Goal: Communication & Community: Participate in discussion

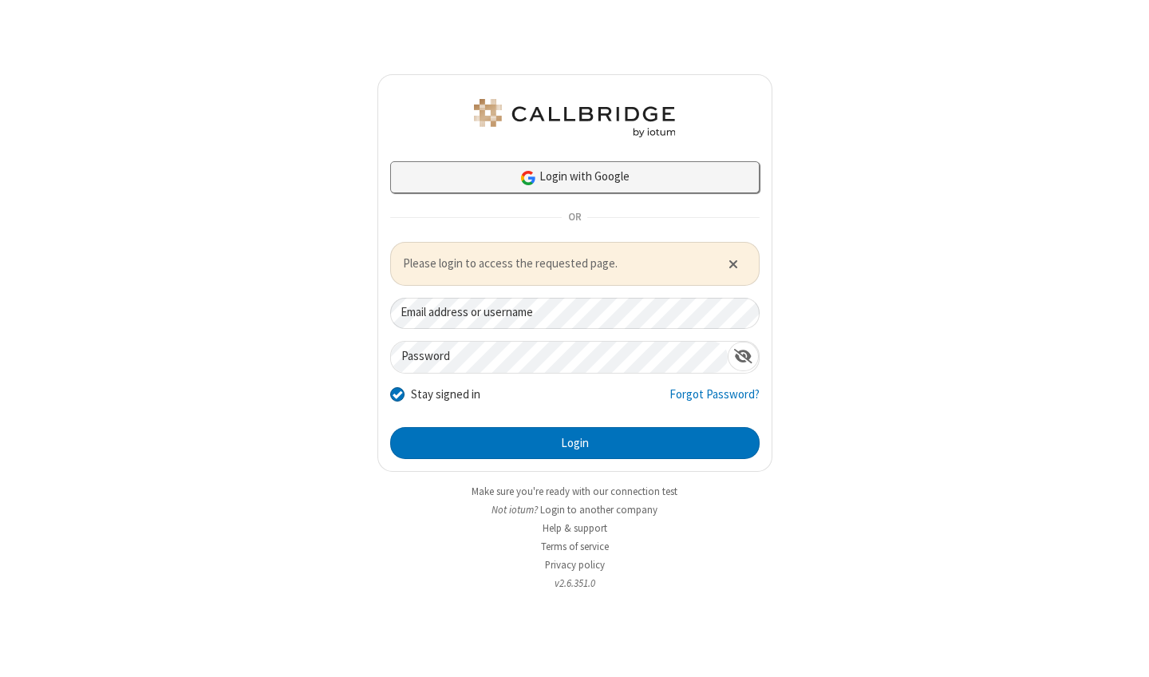
click at [622, 176] on link "Login with Google" at bounding box center [574, 177] width 369 height 32
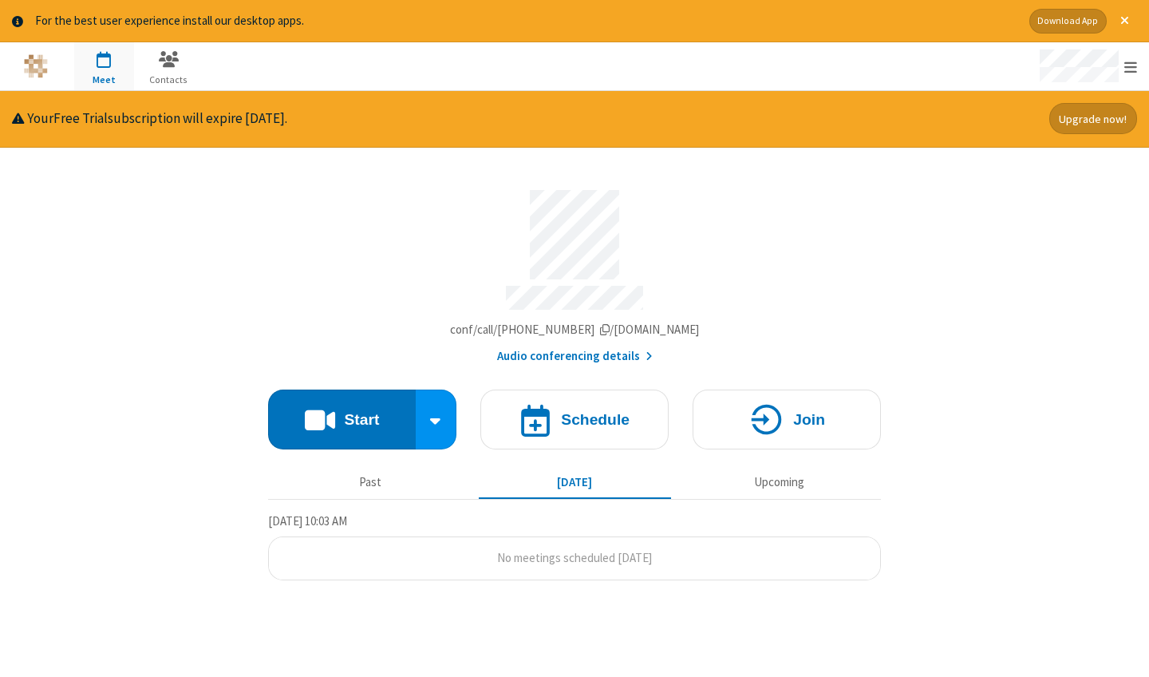
click at [802, 257] on div "Account details" at bounding box center [574, 235] width 613 height 90
click at [343, 408] on button "Start" at bounding box center [342, 419] width 148 height 60
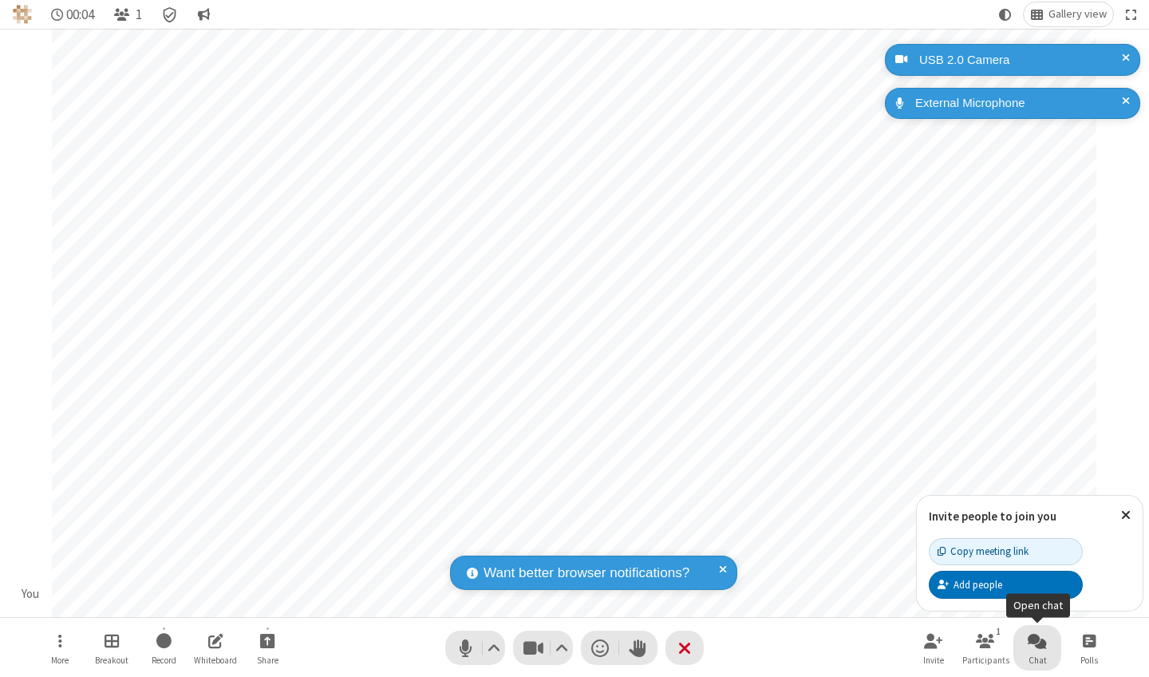
click at [1056, 645] on button "Chat" at bounding box center [1037, 647] width 48 height 45
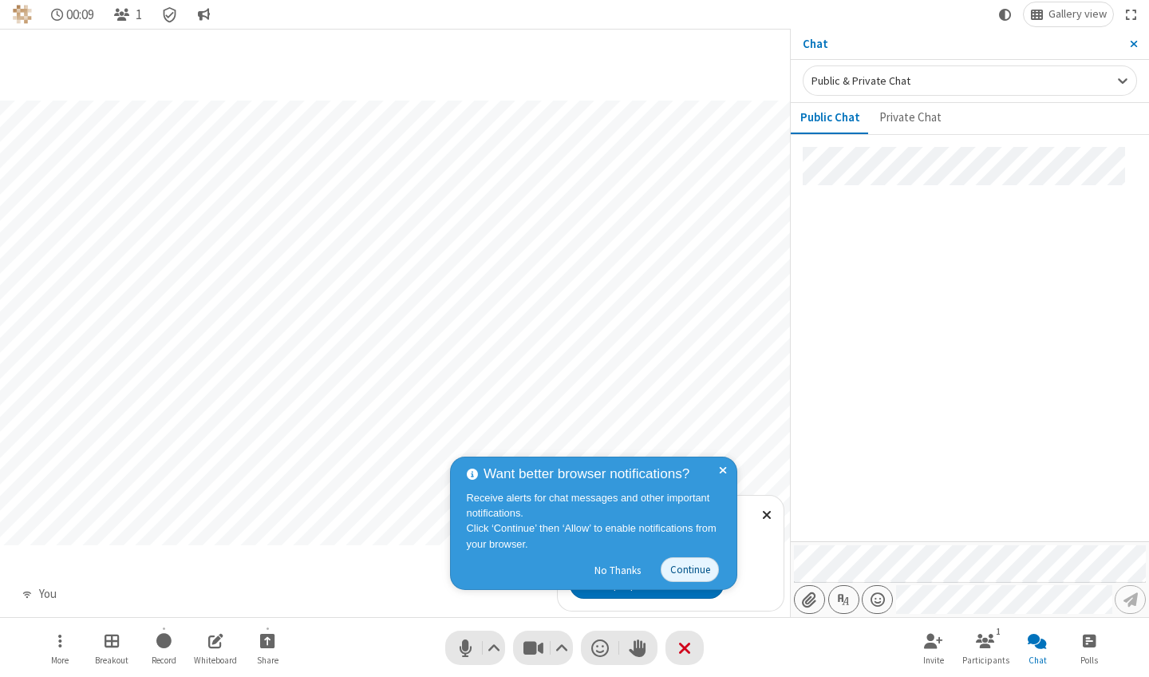
click at [724, 464] on div "Want better browser notifications? Receive alerts for chat messages and other i…" at bounding box center [593, 522] width 287 height 133
click at [937, 203] on div at bounding box center [970, 344] width 358 height 394
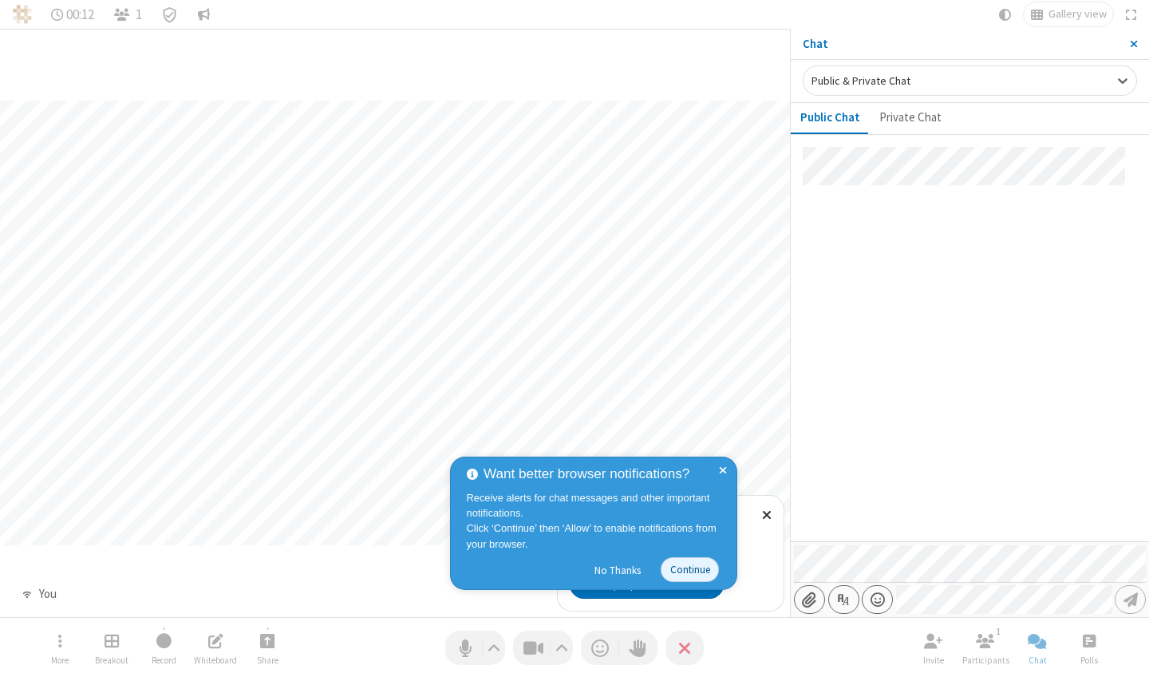
click at [953, 210] on div at bounding box center [970, 344] width 358 height 394
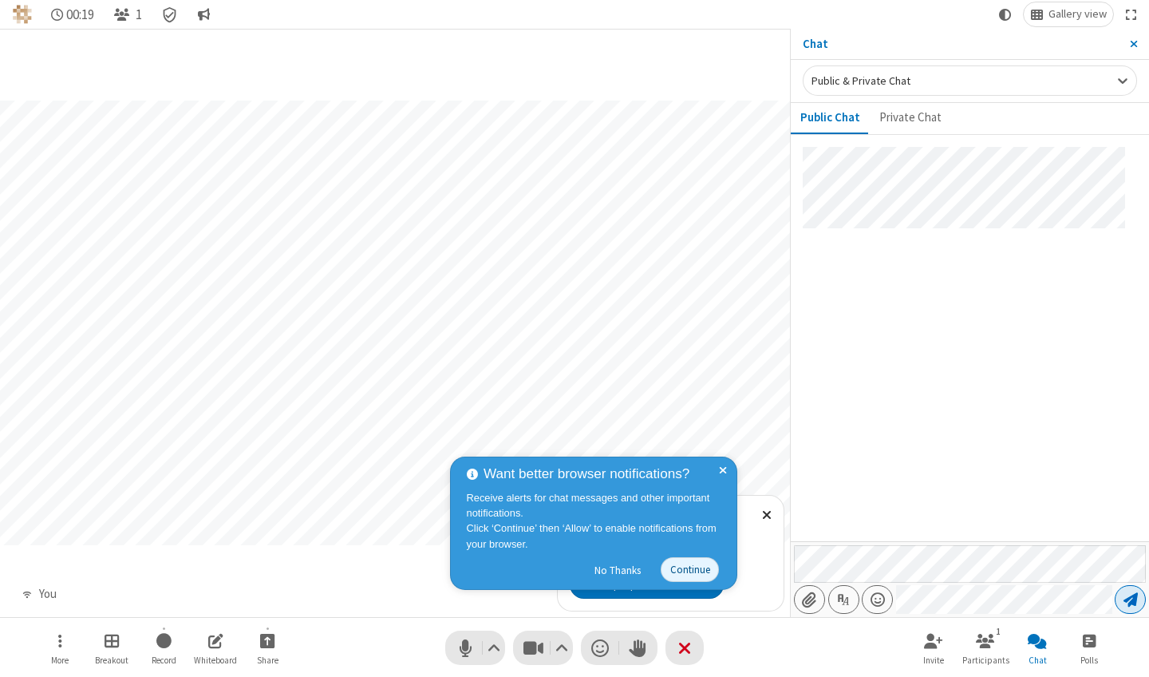
click at [1127, 601] on span "Send message" at bounding box center [1130, 599] width 14 height 16
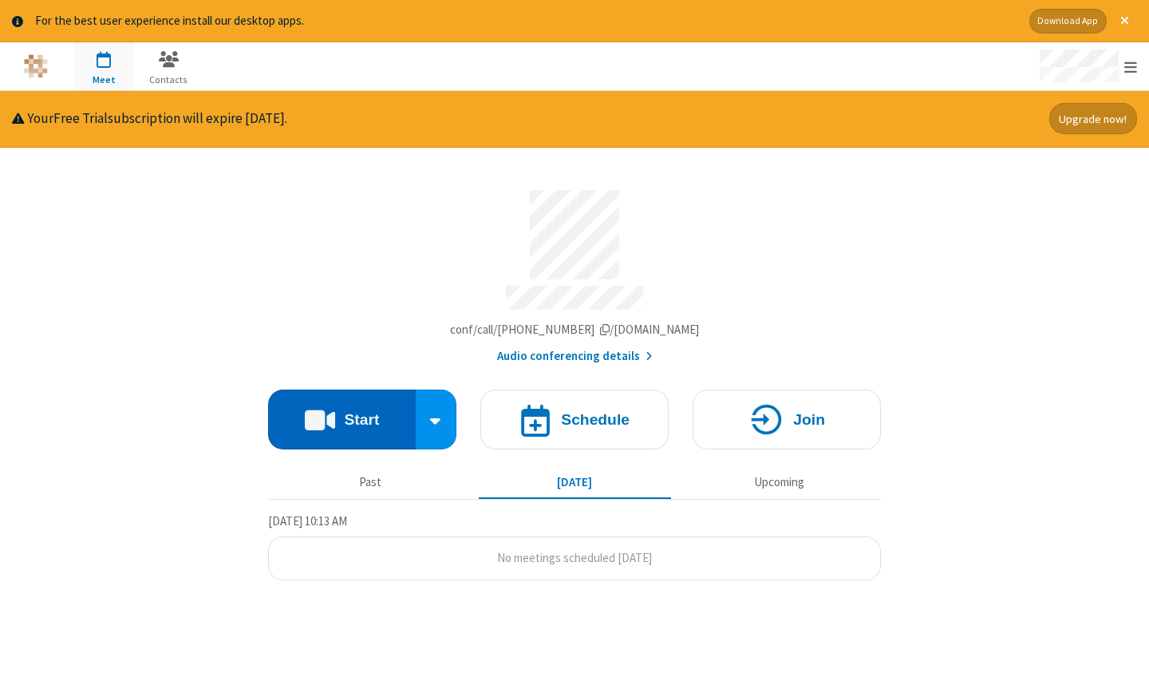
click at [279, 414] on button "Start" at bounding box center [342, 419] width 148 height 60
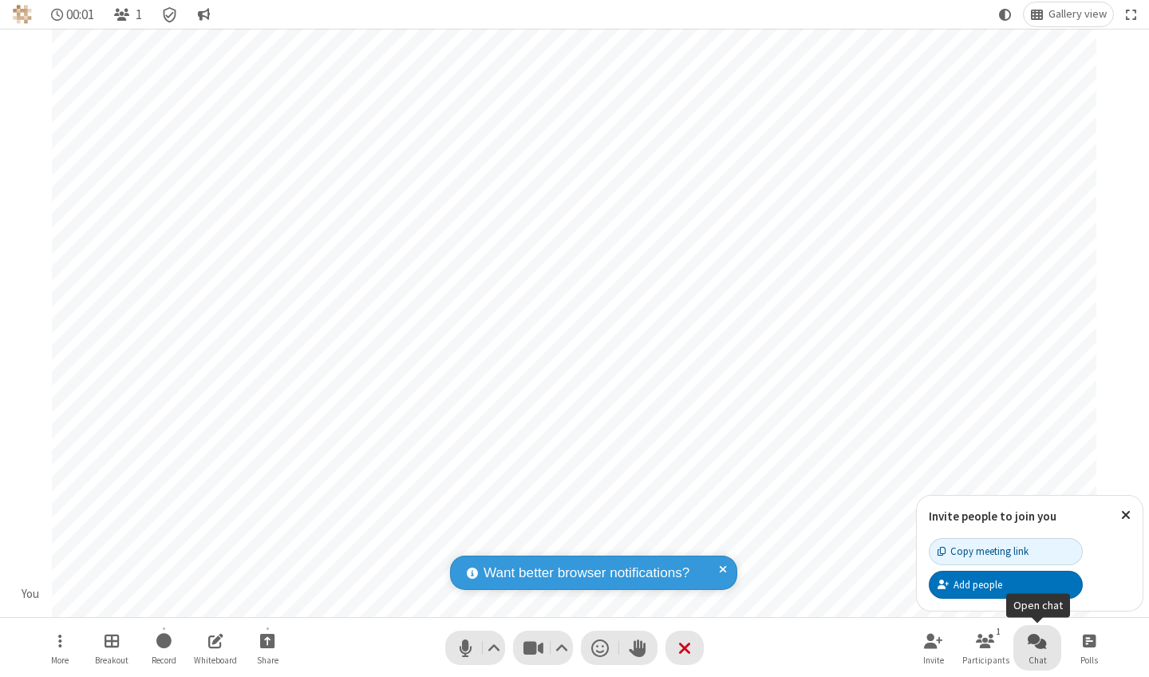
click at [1015, 636] on button "Chat" at bounding box center [1037, 647] width 48 height 45
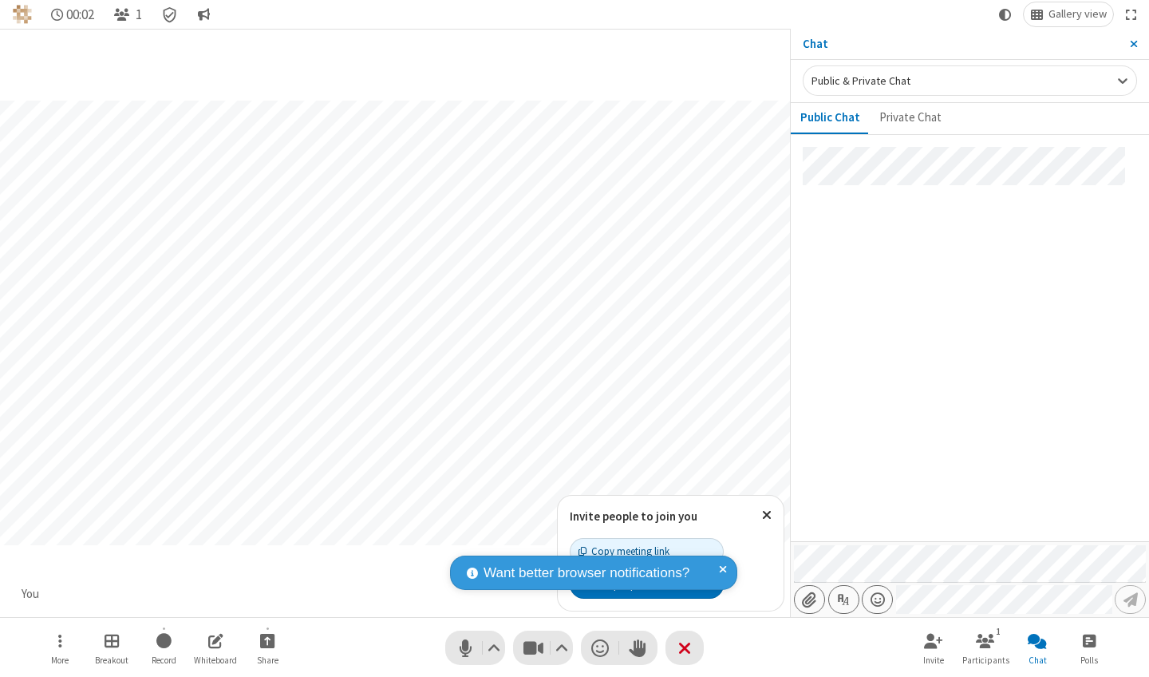
click at [966, 375] on div at bounding box center [970, 344] width 358 height 394
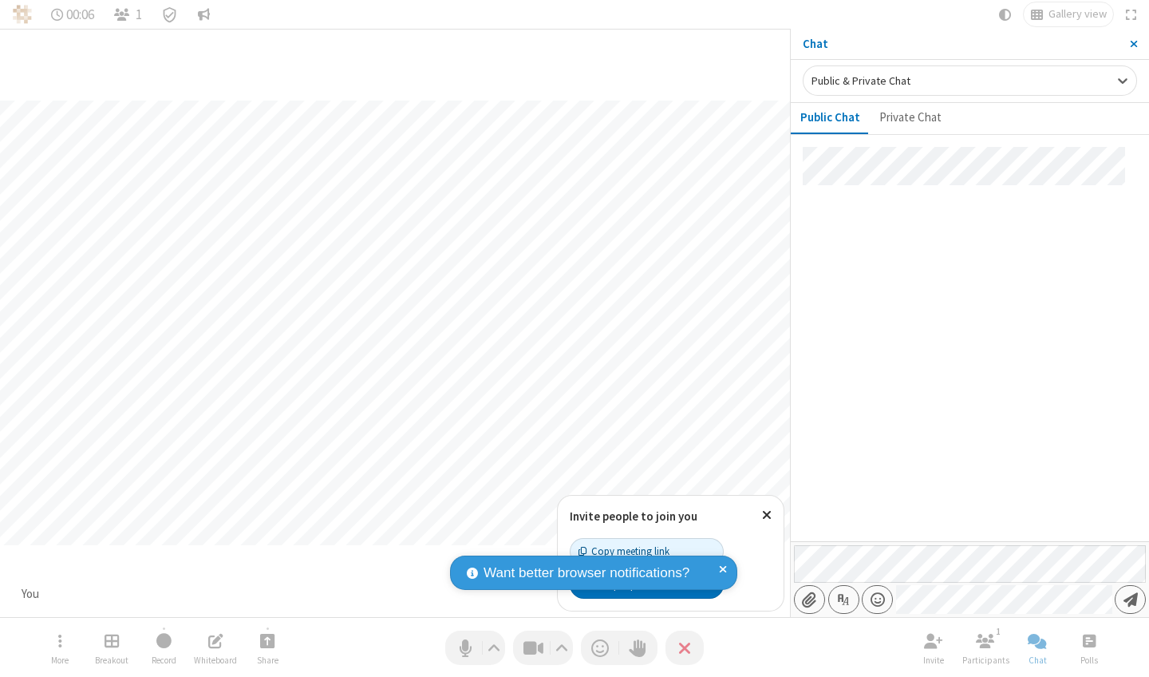
click at [887, 507] on div at bounding box center [970, 344] width 358 height 394
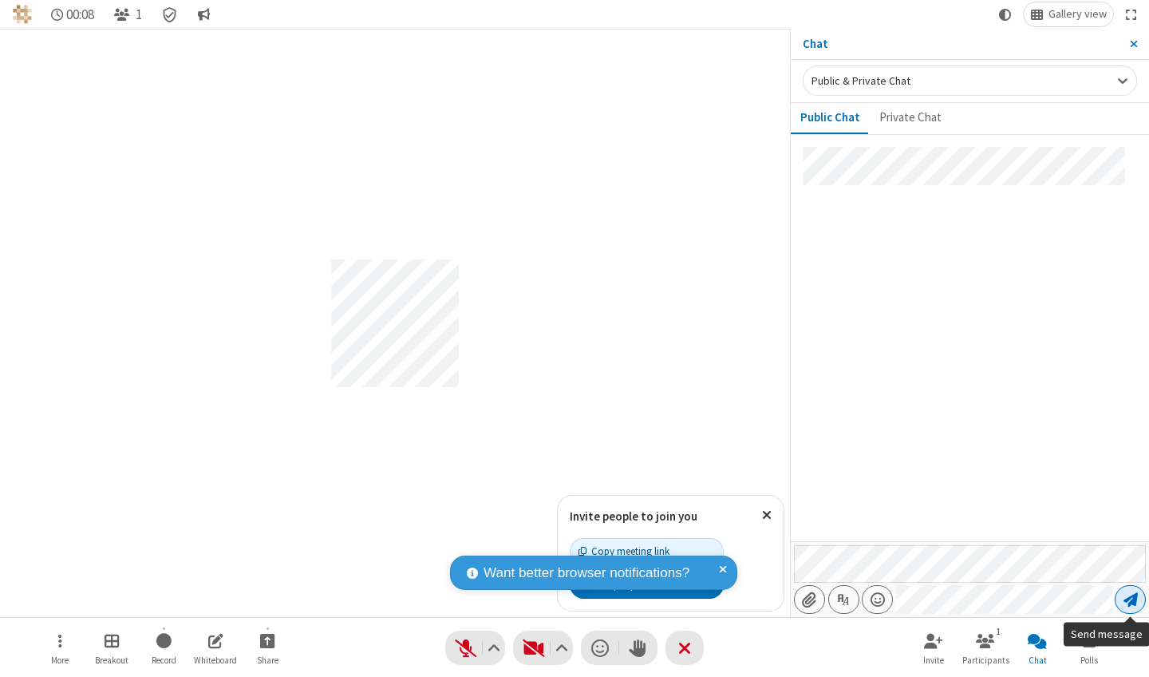
click at [1138, 594] on span "Send message" at bounding box center [1130, 599] width 14 height 16
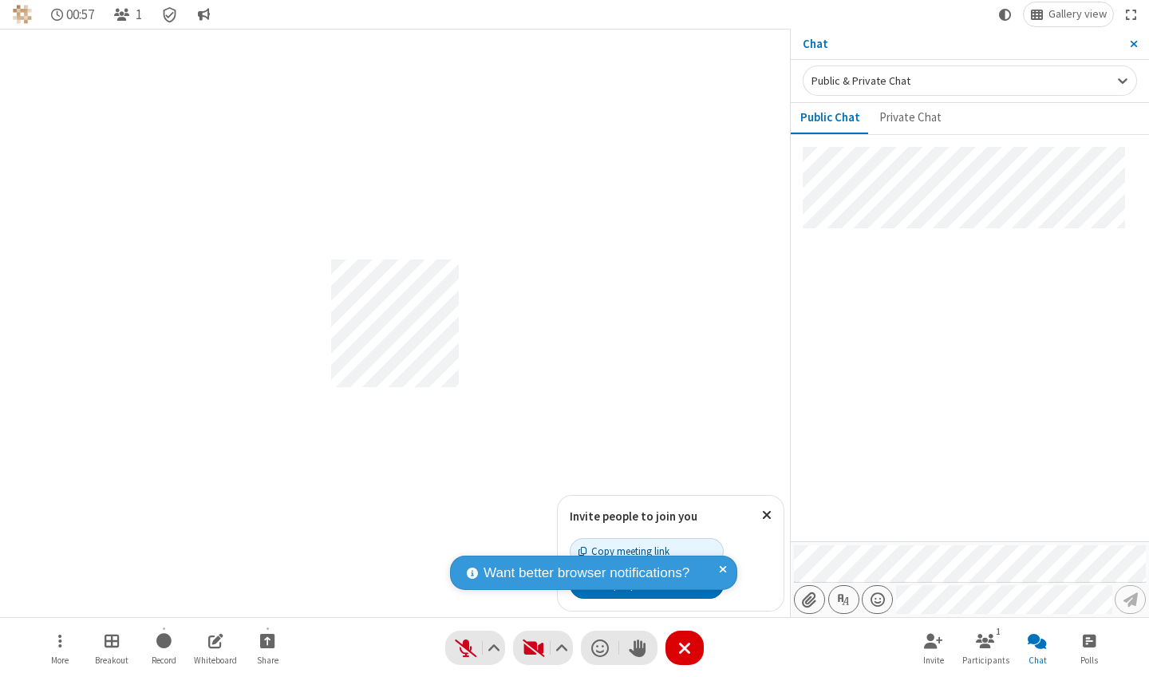
click at [687, 661] on button "Leave" at bounding box center [684, 647] width 38 height 34
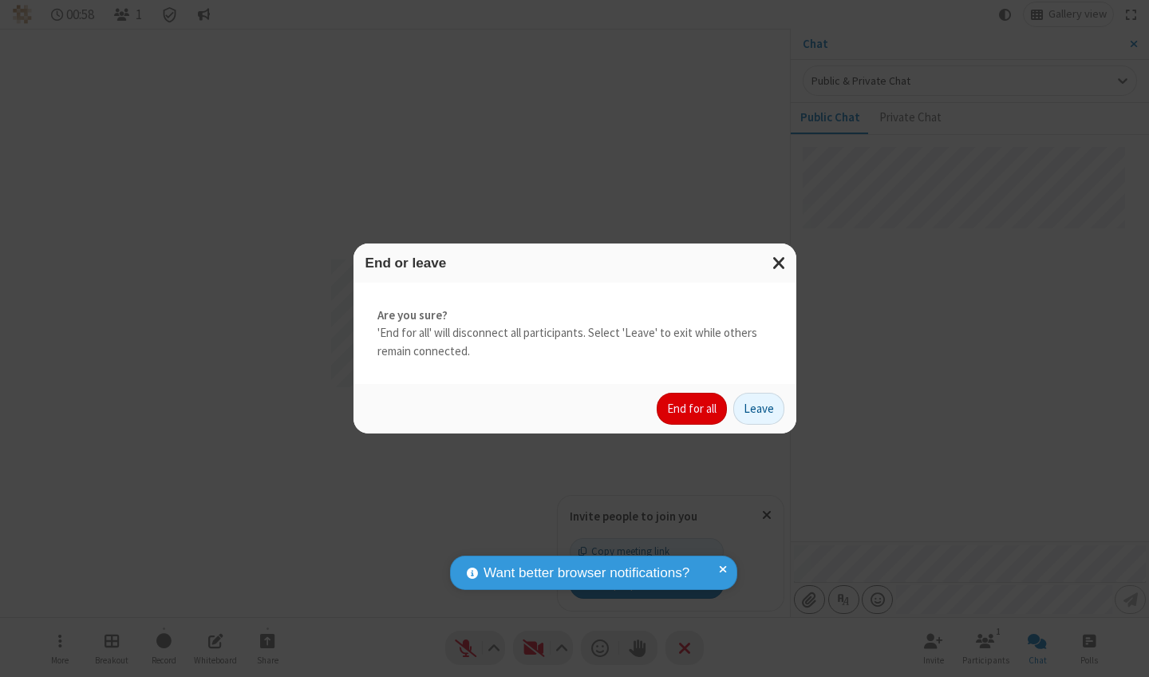
click at [697, 412] on button "End for all" at bounding box center [692, 409] width 70 height 32
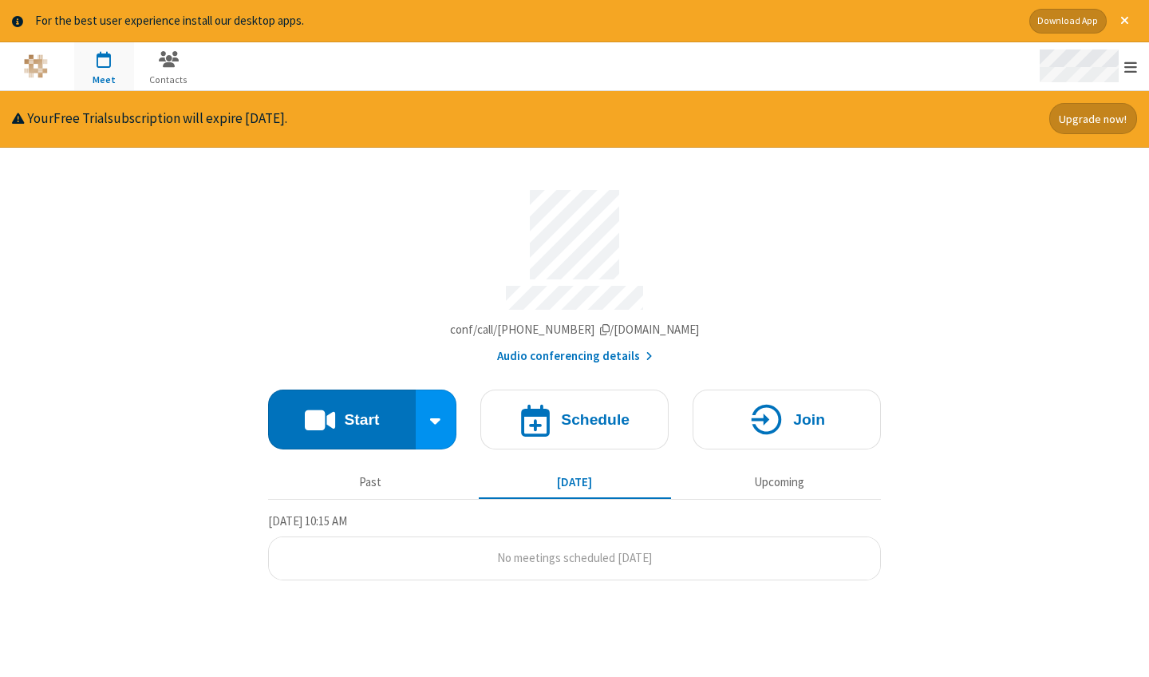
click at [1132, 77] on div "Open menu" at bounding box center [1086, 66] width 124 height 48
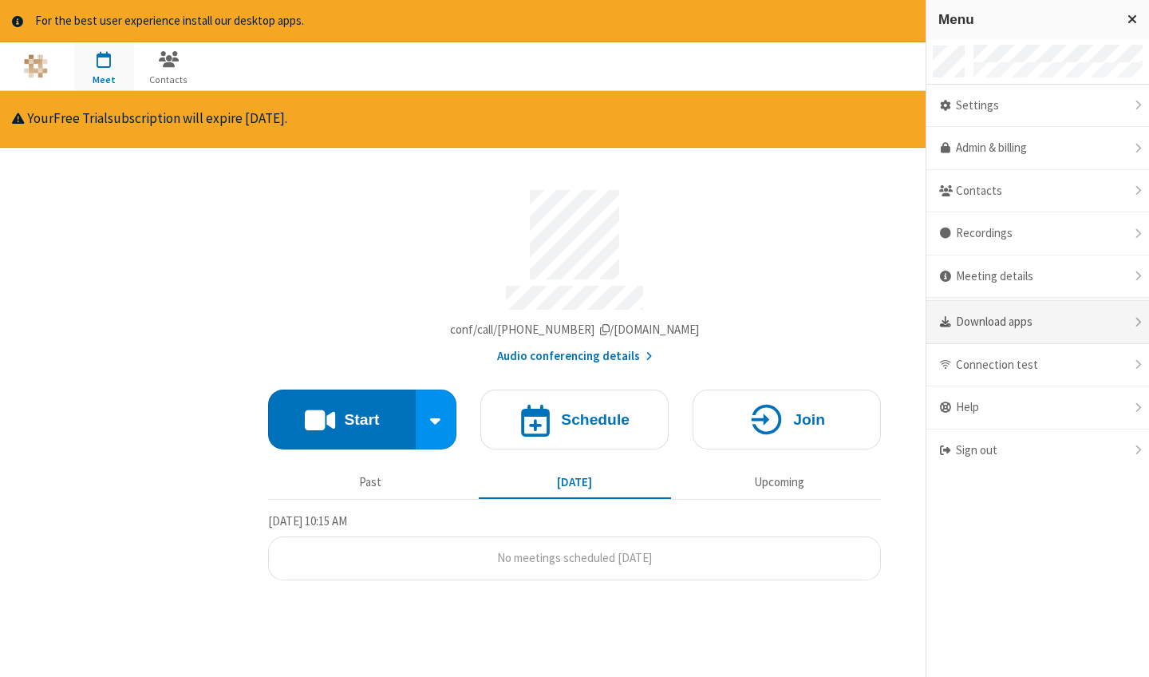
click at [1083, 322] on div "Download apps" at bounding box center [1037, 322] width 223 height 43
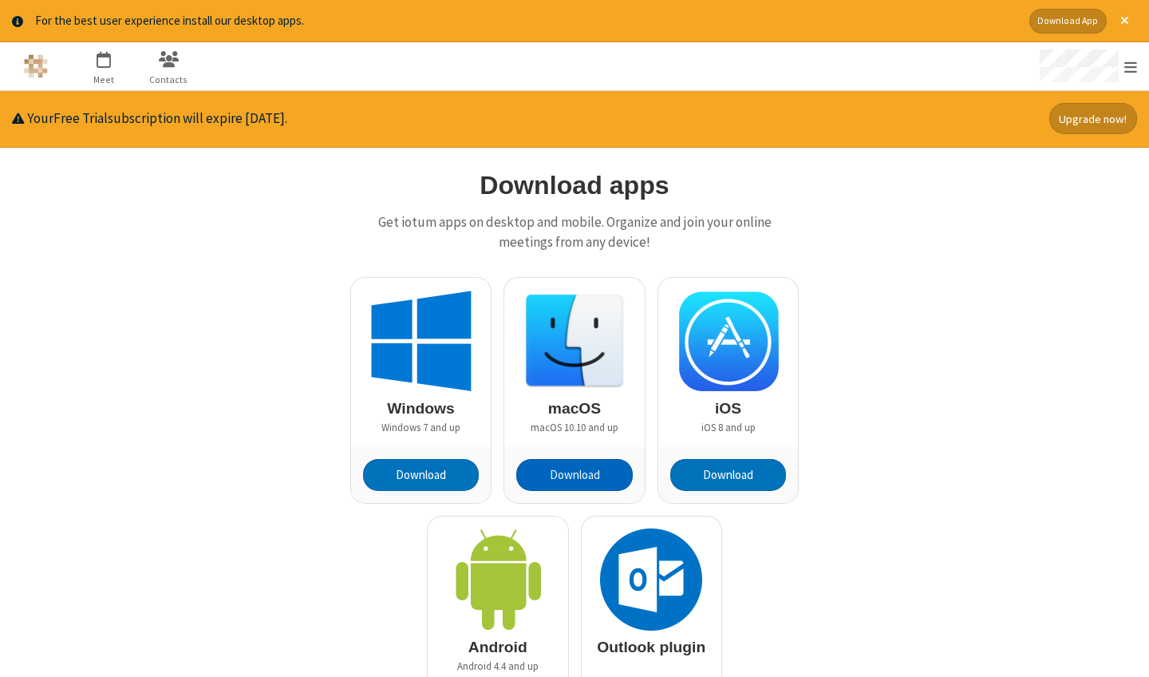
click at [586, 469] on button "Download" at bounding box center [574, 475] width 116 height 32
click at [1000, 255] on div "Download apps Get iotum apps on desktop and mobile. Organize and join your onli…" at bounding box center [574, 463] width 921 height 582
click at [915, 380] on div "Download apps Get iotum apps on desktop and mobile. Organize and join your onli…" at bounding box center [574, 463] width 921 height 582
click at [997, 397] on div "Download apps Get iotum apps on desktop and mobile. Organize and join your onli…" at bounding box center [574, 463] width 921 height 582
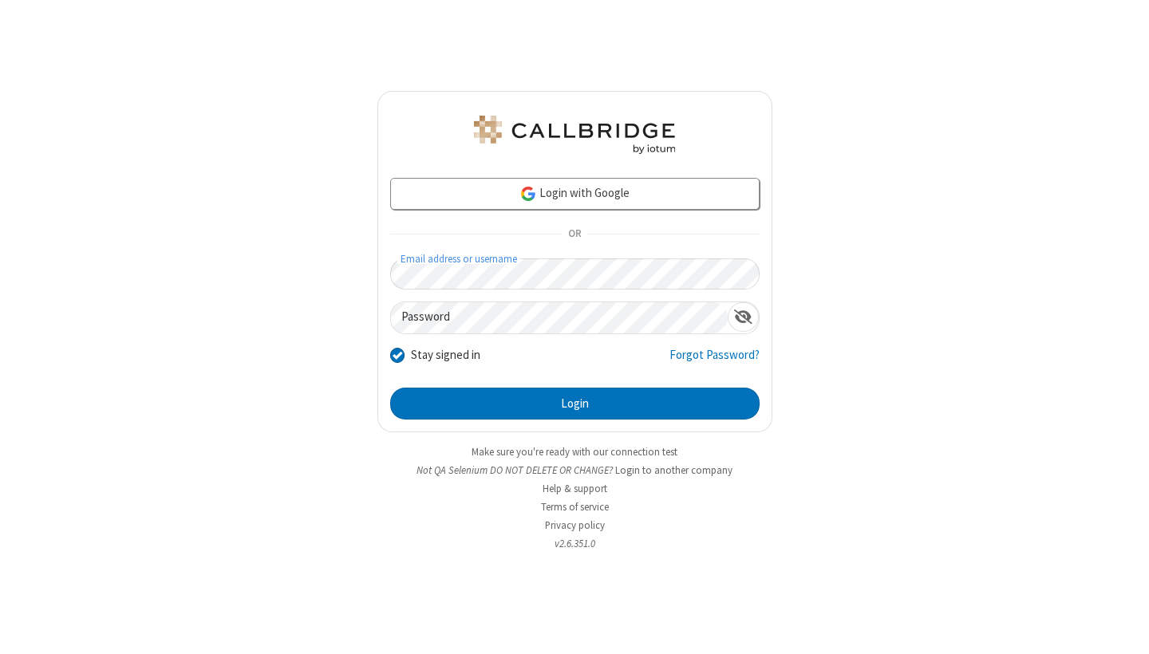
click at [574, 404] on button "Login" at bounding box center [574, 404] width 369 height 32
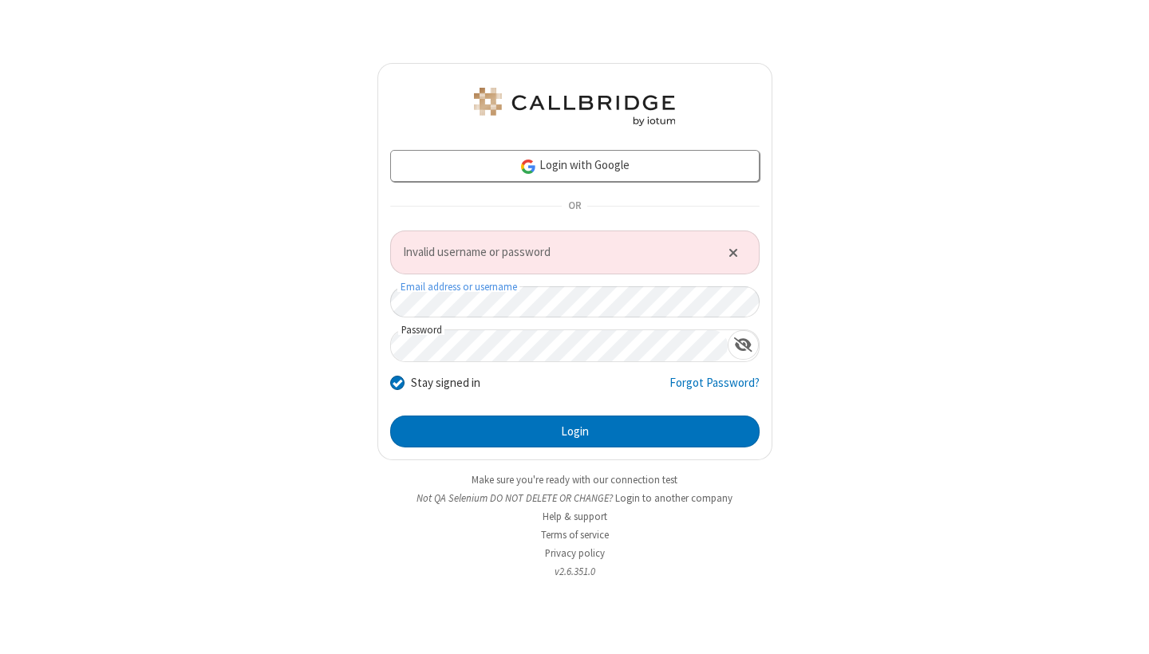
click at [631, 455] on div "Login with Google OR Invalid username or password Email address or username Pas…" at bounding box center [574, 261] width 395 height 397
click at [629, 440] on button "Login" at bounding box center [574, 432] width 369 height 32
click at [628, 154] on link "Login with Google" at bounding box center [574, 166] width 369 height 32
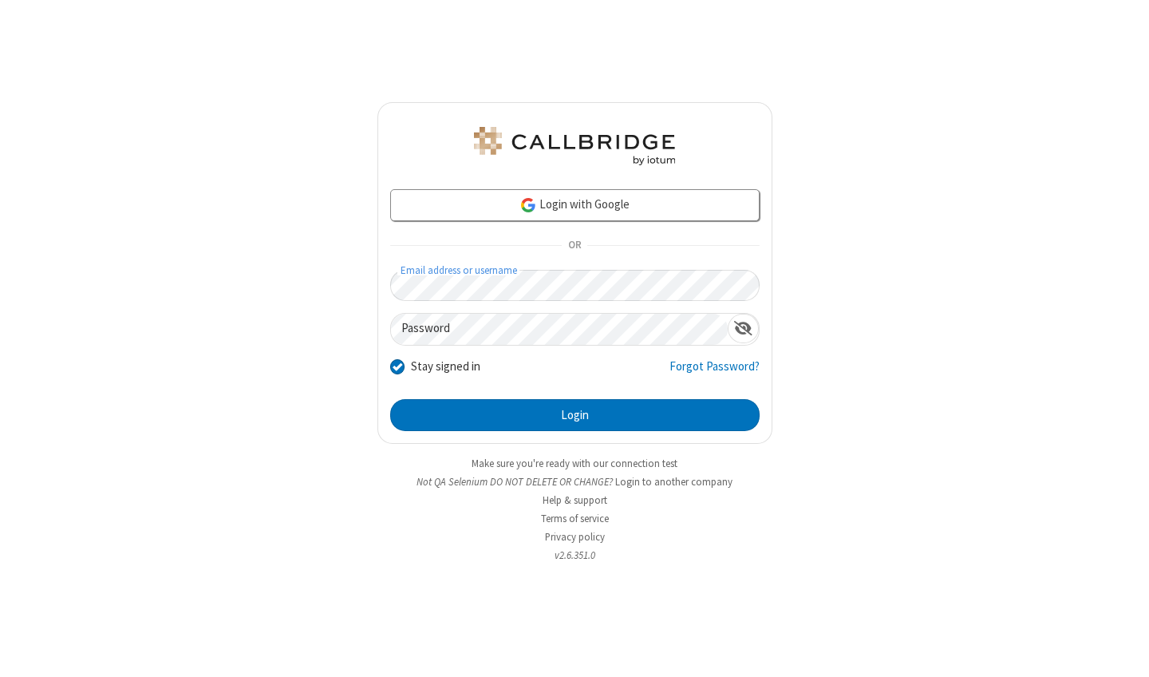
click at [975, 278] on div "Login with Google OR Email address or username Password Stay signed in Forgot P…" at bounding box center [574, 338] width 1149 height 677
click at [1002, 250] on div "Login with Google OR Email address or username Password Stay signed in Forgot P…" at bounding box center [574, 338] width 1149 height 677
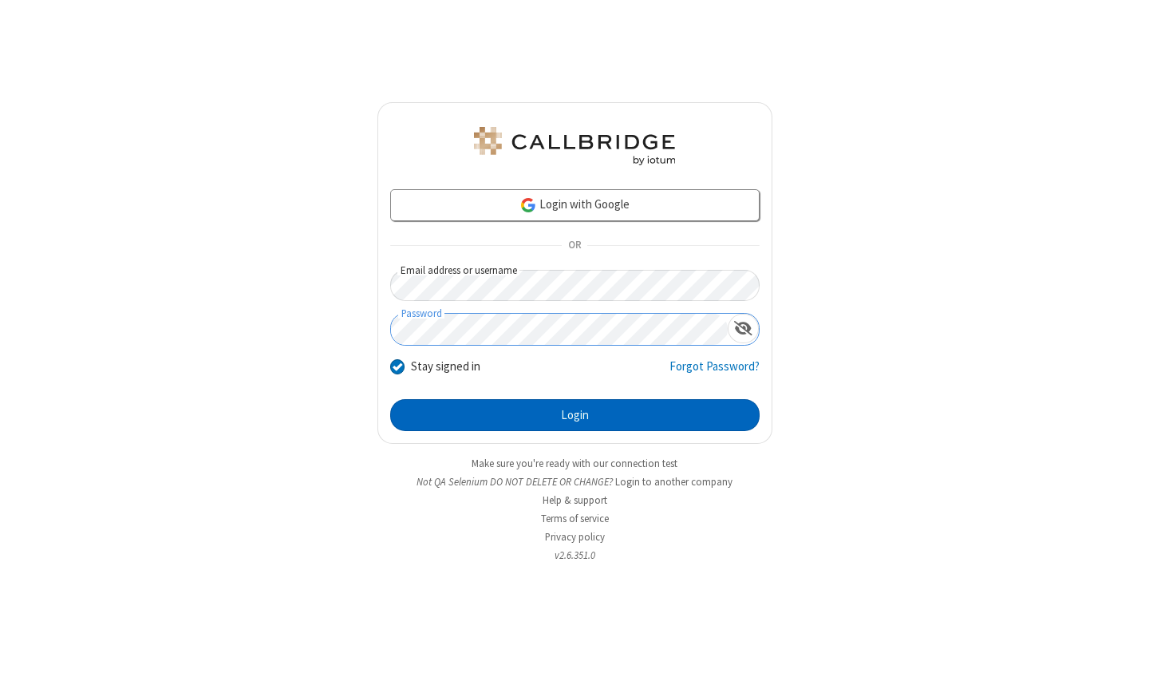
click at [573, 419] on button "Login" at bounding box center [574, 415] width 369 height 32
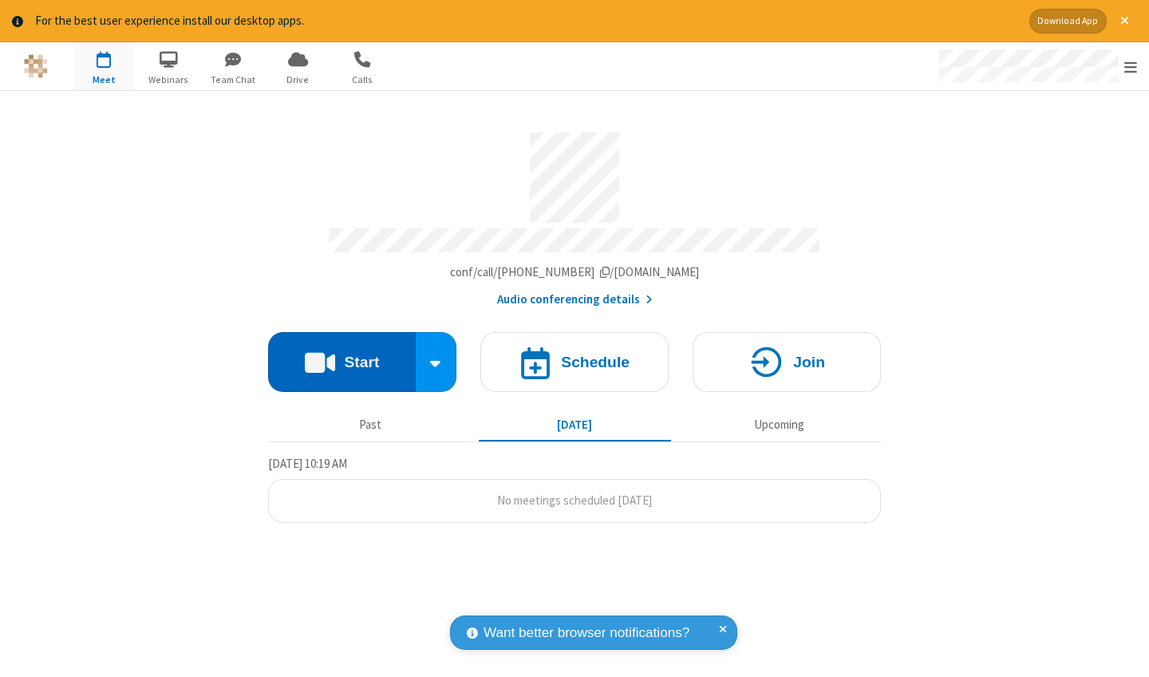
click at [346, 343] on button "Start" at bounding box center [342, 362] width 148 height 60
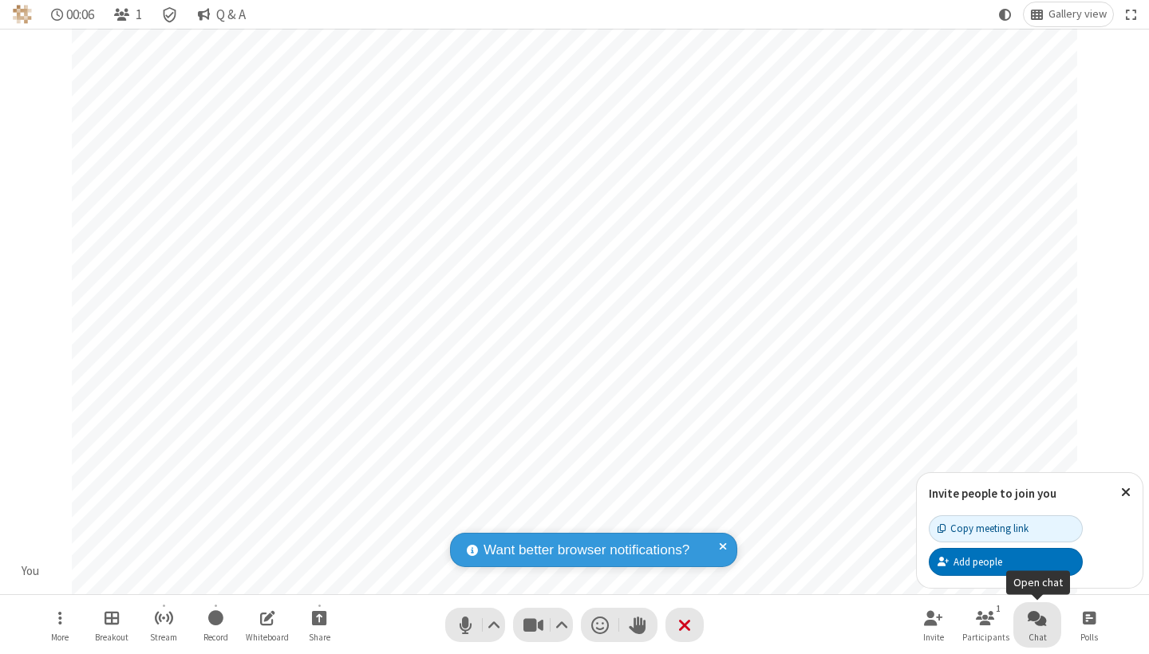
click at [1028, 622] on span "Open chat" at bounding box center [1037, 618] width 19 height 20
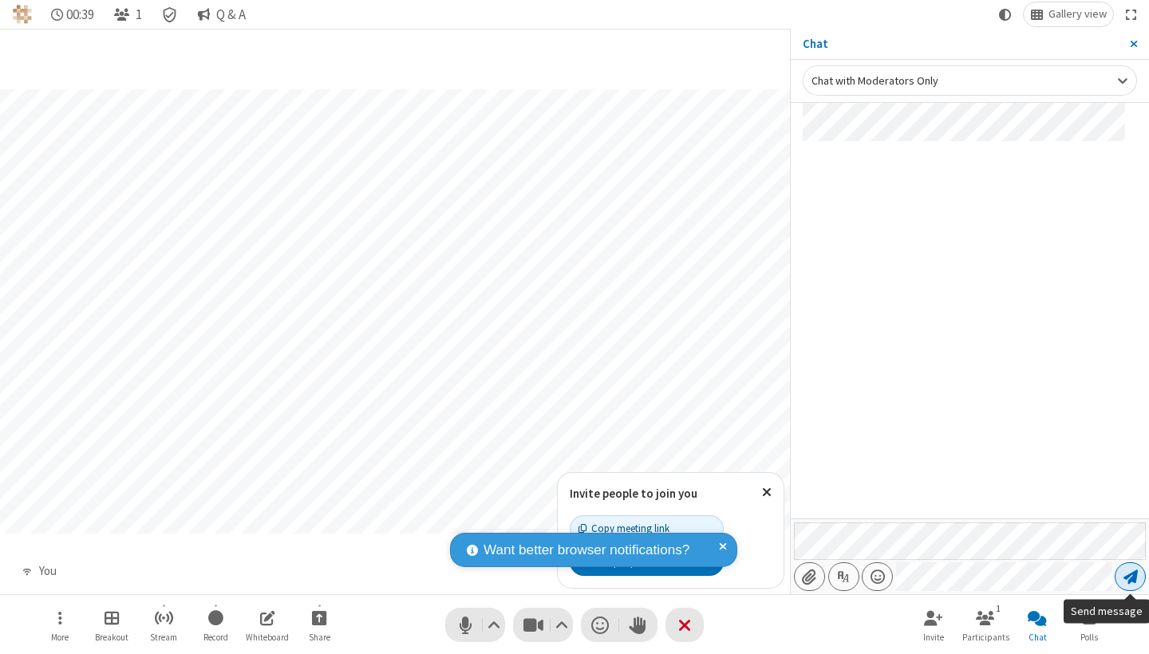
click at [1129, 582] on span "Send message" at bounding box center [1130, 577] width 14 height 16
